Goal: Transaction & Acquisition: Download file/media

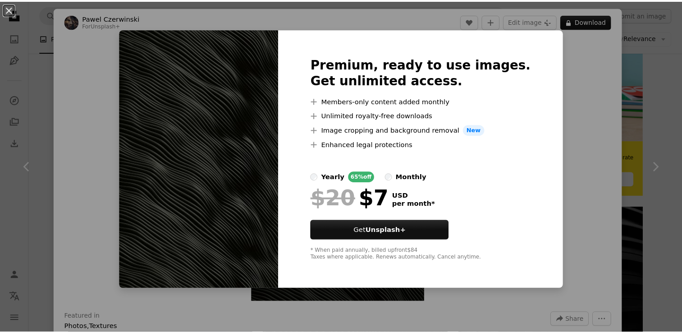
scroll to position [271, 0]
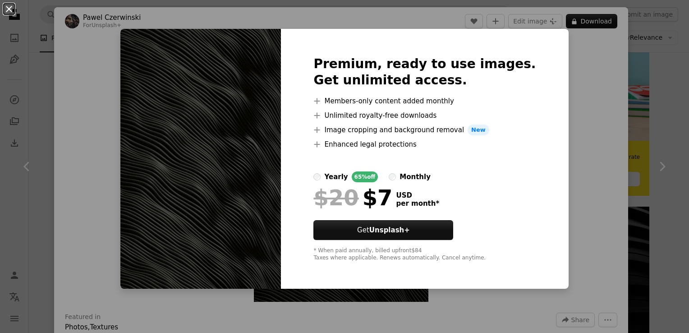
click at [5, 8] on button "An X shape" at bounding box center [9, 9] width 11 height 11
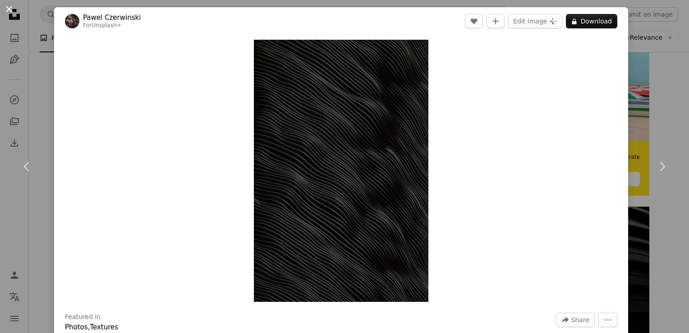
click at [7, 7] on button "An X shape" at bounding box center [9, 9] width 11 height 11
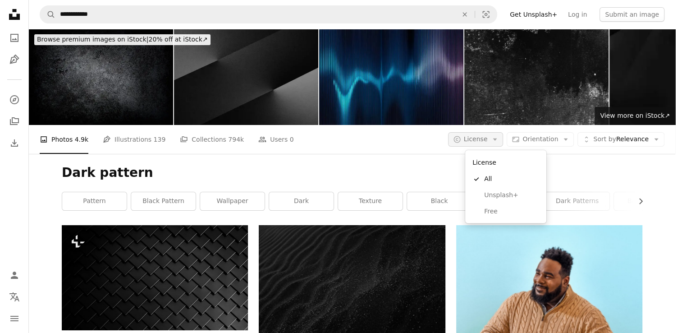
scroll to position [90, 0]
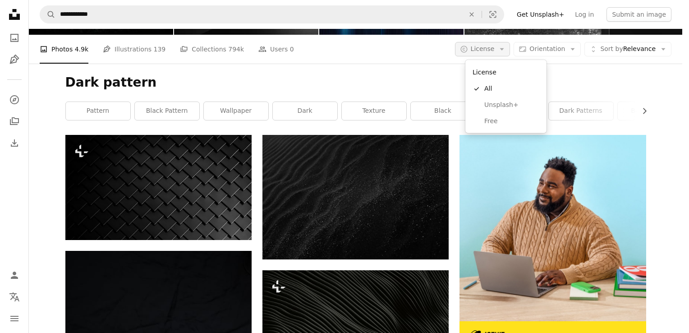
click at [506, 52] on icon "Arrow down" at bounding box center [502, 49] width 8 height 8
click at [498, 118] on span "Free" at bounding box center [511, 121] width 55 height 9
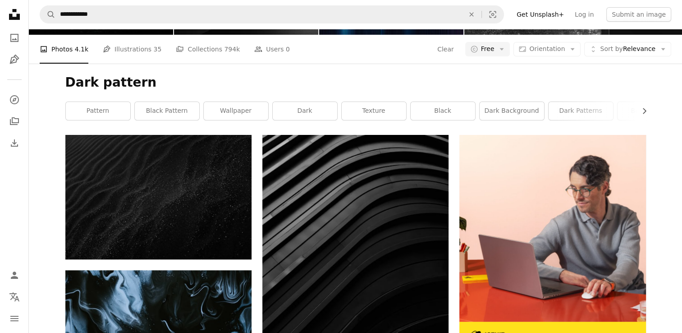
scroll to position [767, 0]
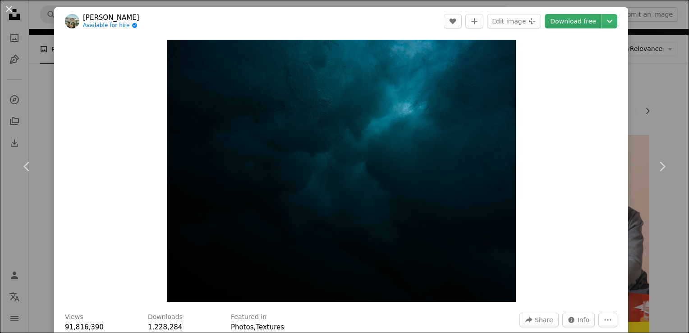
click at [581, 20] on link "Download free" at bounding box center [573, 21] width 57 height 14
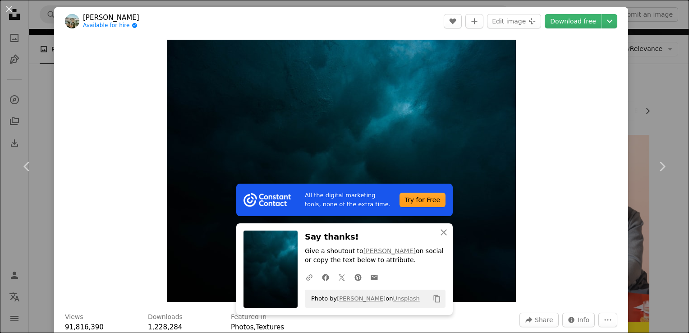
click at [8, 9] on button "An X shape" at bounding box center [9, 9] width 11 height 11
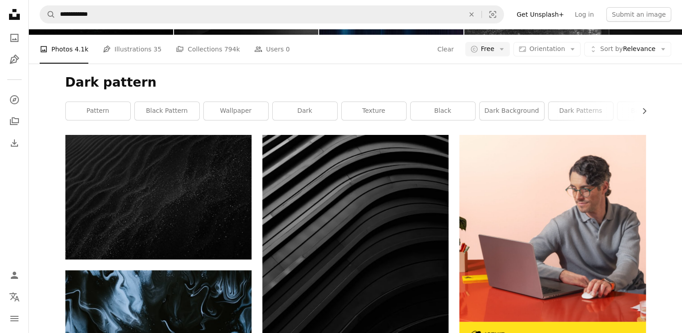
scroll to position [1578, 0]
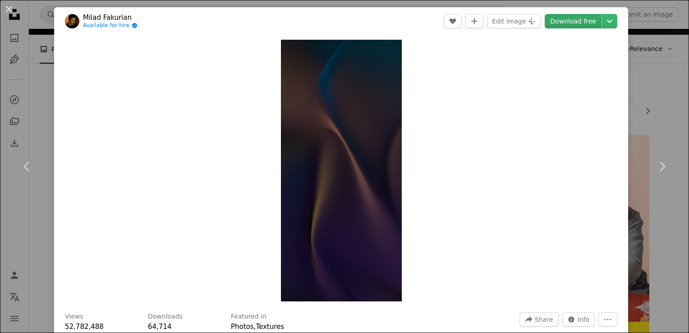
click at [580, 22] on link "Download free" at bounding box center [573, 21] width 57 height 14
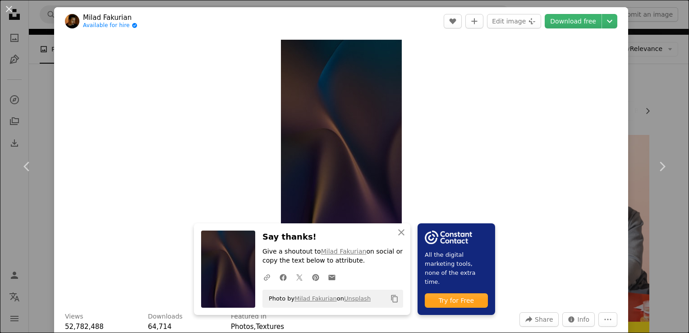
drag, startPoint x: 9, startPoint y: 9, endPoint x: 22, endPoint y: 13, distance: 13.4
click at [9, 9] on button "An X shape" at bounding box center [9, 9] width 11 height 11
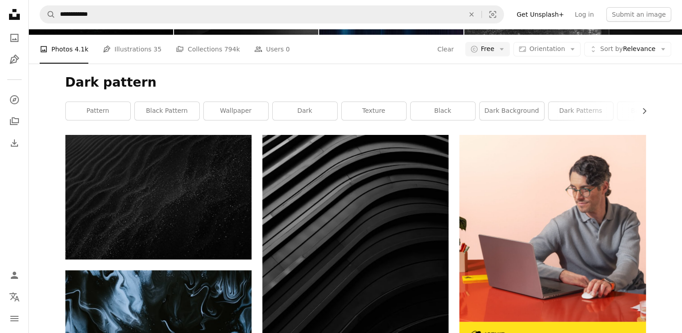
scroll to position [722, 0]
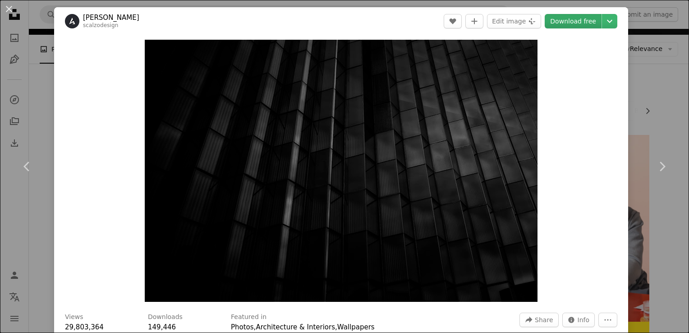
click at [560, 16] on link "Download free" at bounding box center [573, 21] width 57 height 14
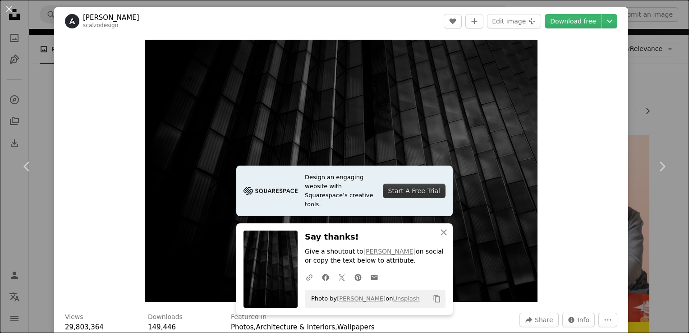
drag, startPoint x: 10, startPoint y: 9, endPoint x: 416, endPoint y: 113, distance: 418.5
click at [11, 9] on button "An X shape" at bounding box center [9, 9] width 11 height 11
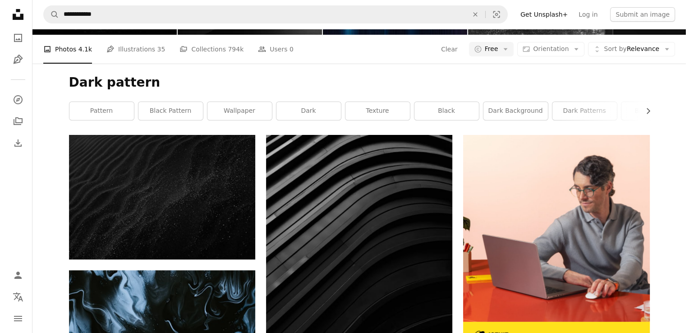
scroll to position [1308, 0]
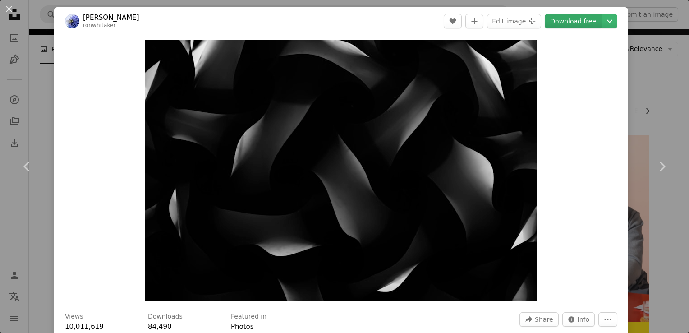
click at [579, 18] on link "Download free" at bounding box center [573, 21] width 57 height 14
